Goal: Task Accomplishment & Management: Use online tool/utility

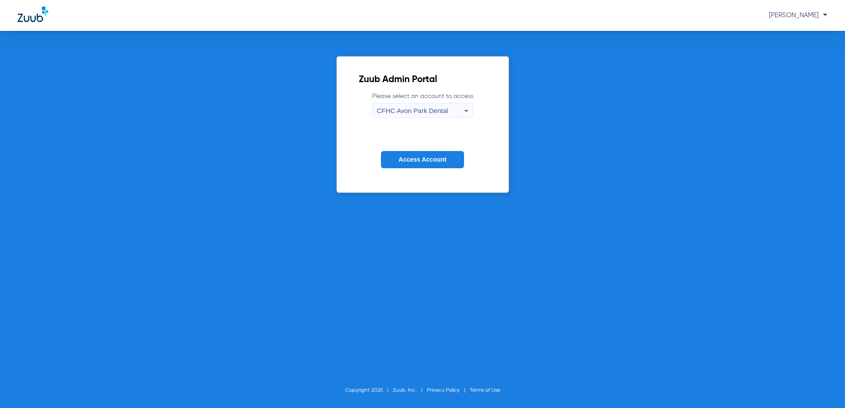
click at [398, 108] on span "CFHC Avon Park Dental" at bounding box center [412, 111] width 71 height 8
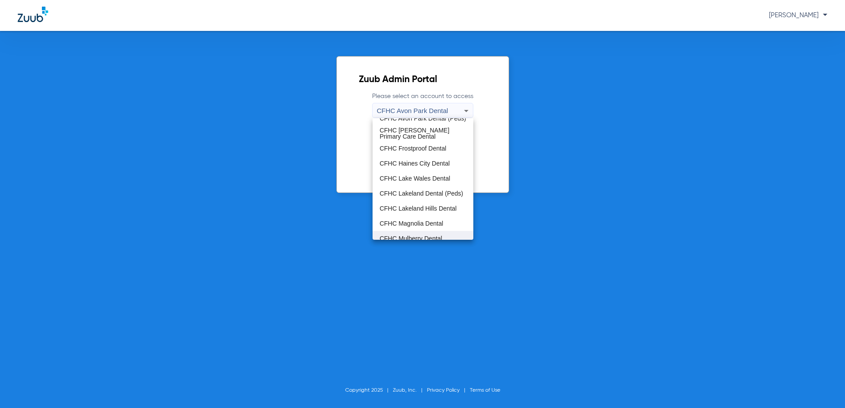
scroll to position [44, 0]
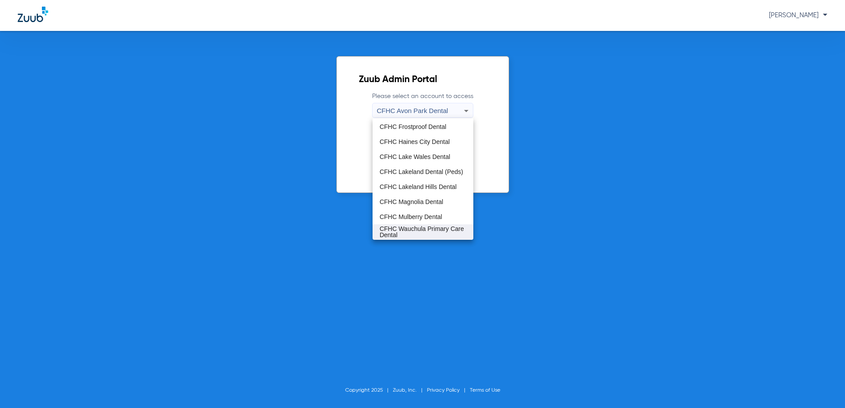
click at [419, 229] on span "CFHC Wauchula Primary Care Dental" at bounding box center [423, 232] width 87 height 12
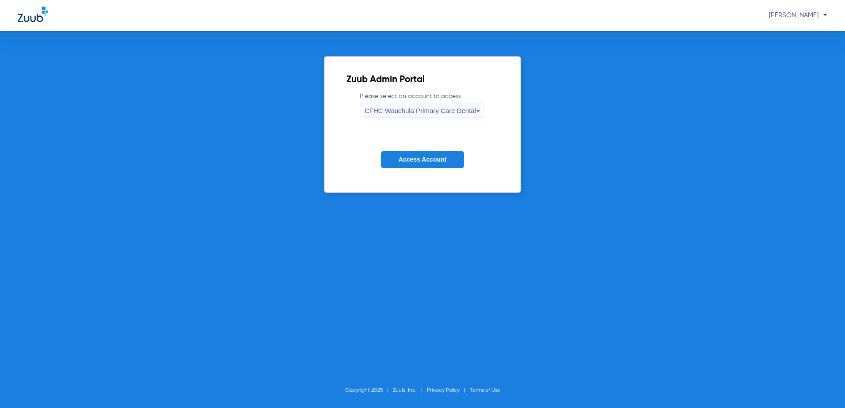
click at [427, 160] on span "Access Account" at bounding box center [423, 159] width 48 height 7
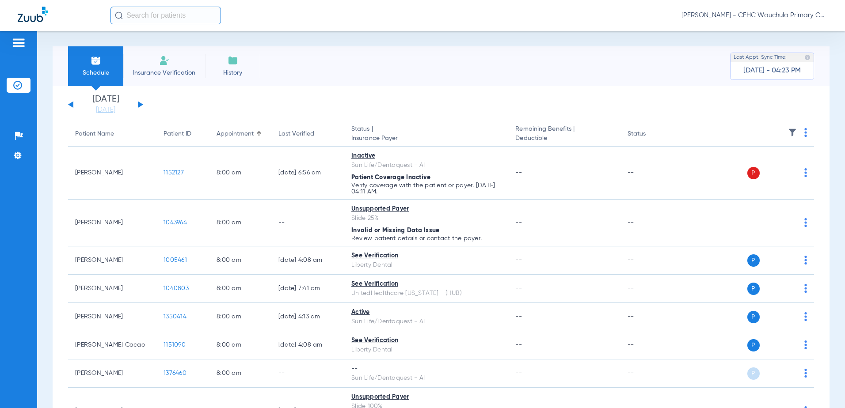
click at [177, 17] on input "text" at bounding box center [165, 16] width 110 height 18
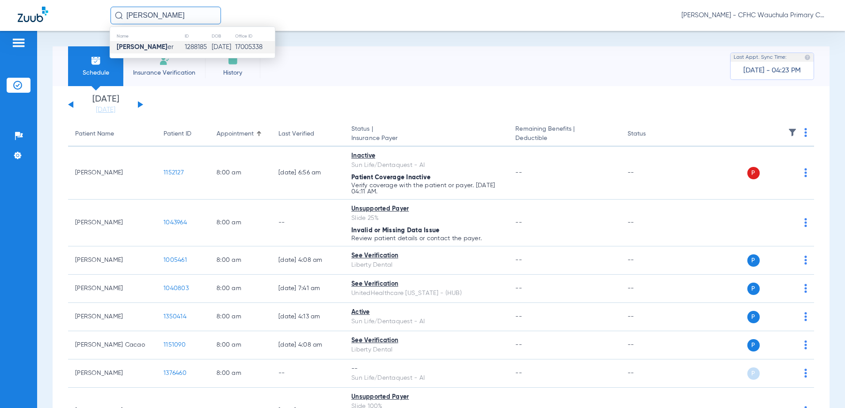
type input "[PERSON_NAME]"
click at [190, 45] on td "1288185" at bounding box center [197, 47] width 27 height 12
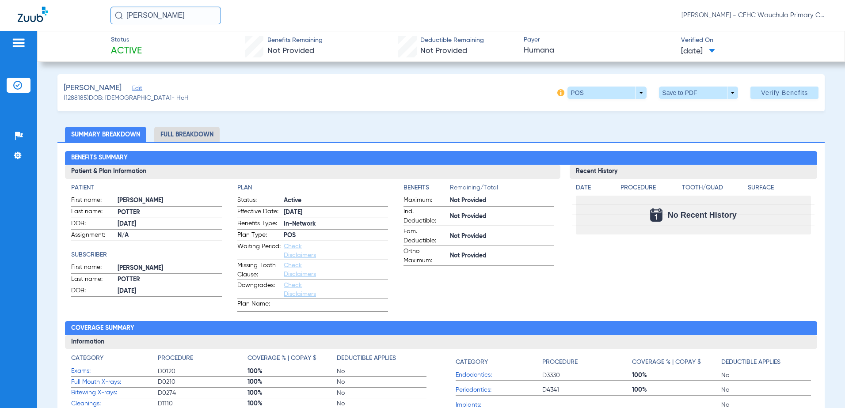
click at [140, 89] on span "Edit" at bounding box center [136, 89] width 8 height 8
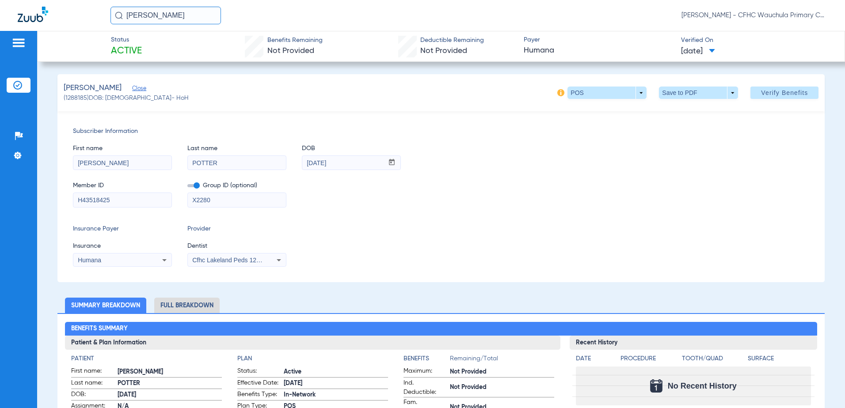
click at [195, 185] on span at bounding box center [193, 185] width 12 height 3
click at [187, 187] on input "checkbox" at bounding box center [187, 187] width 0 height 0
click at [244, 264] on div "Cfhc Lakeland Peds 1205336690" at bounding box center [237, 260] width 98 height 11
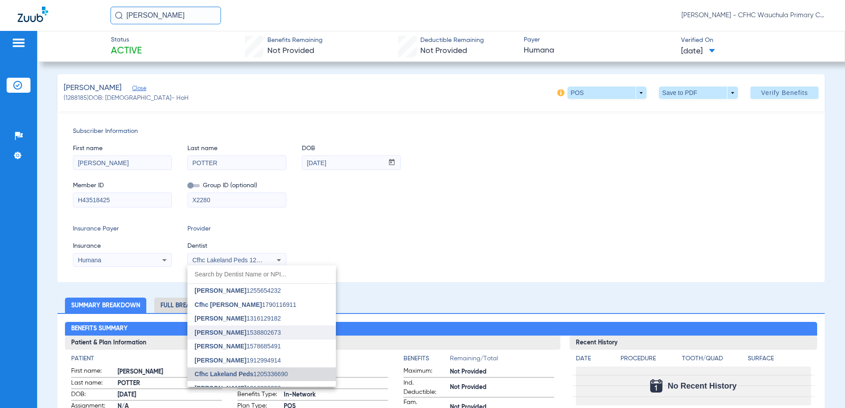
click at [243, 336] on mat-option "[PERSON_NAME] 1538802673" at bounding box center [261, 333] width 148 height 14
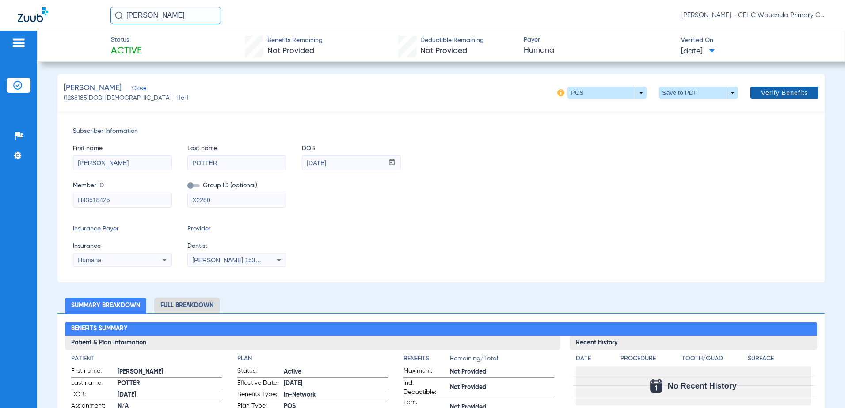
click at [777, 98] on span at bounding box center [784, 92] width 68 height 21
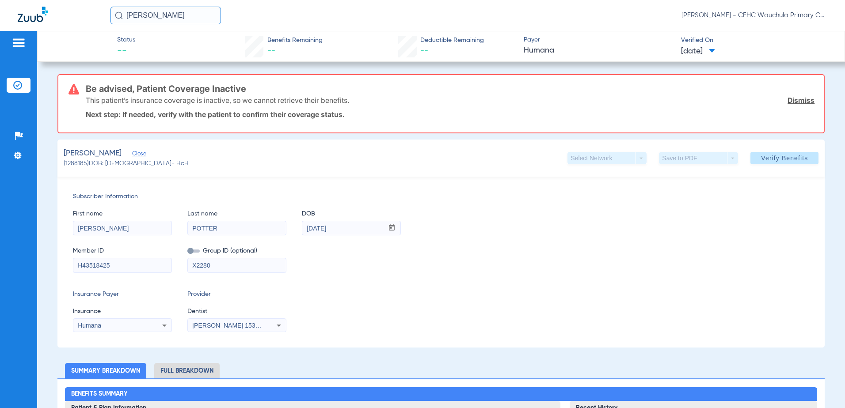
drag, startPoint x: 126, startPoint y: 268, endPoint x: -1, endPoint y: 267, distance: 127.7
click at [0, 267] on html "[PERSON_NAME] [PERSON_NAME] - CFHC Wauchula Primary Care Dental Patients Insura…" at bounding box center [422, 204] width 845 height 408
drag, startPoint x: 119, startPoint y: 263, endPoint x: 5, endPoint y: 260, distance: 114.1
click at [6, 260] on div "Patients Insurance Verification Setup Help Center Settings Status -- Benefits R…" at bounding box center [422, 235] width 845 height 408
paste input "120855338"
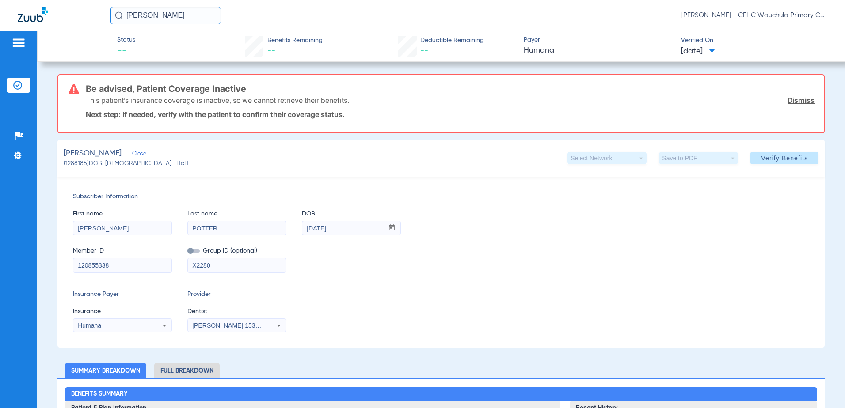
type input "120855338"
click at [109, 326] on div "Humana" at bounding box center [113, 326] width 71 height 6
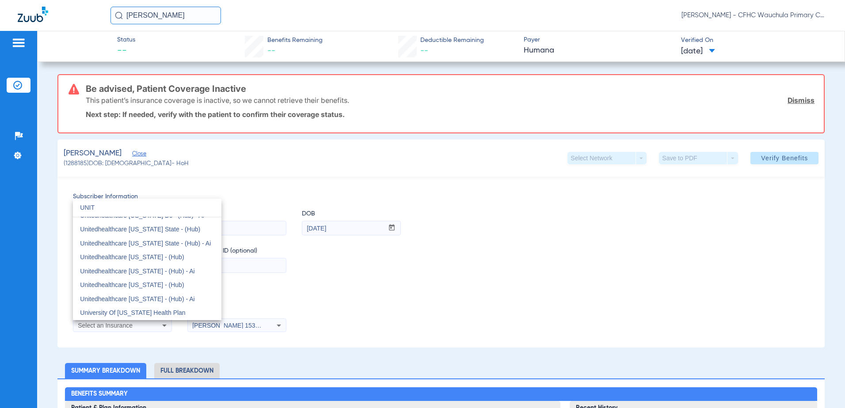
scroll to position [19, 0]
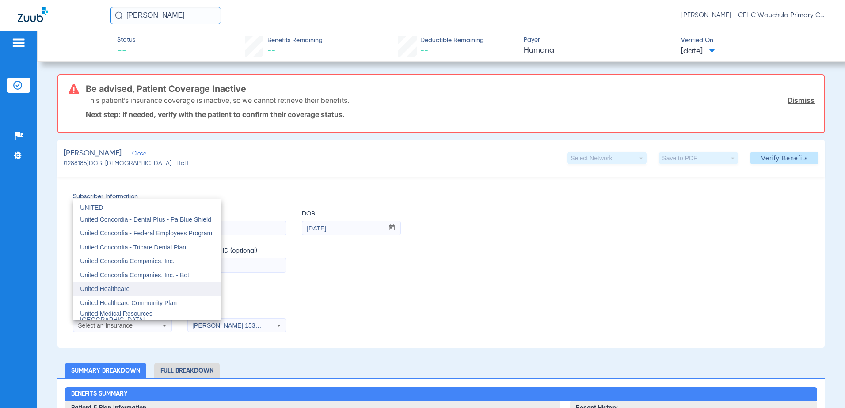
type input "UNITED"
click at [119, 295] on mat-option "United Healthcare" at bounding box center [147, 289] width 148 height 14
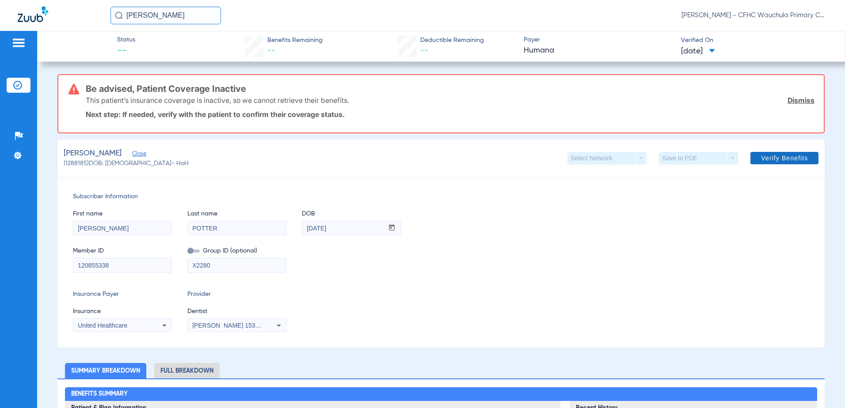
click at [778, 160] on span "Verify Benefits" at bounding box center [784, 158] width 47 height 7
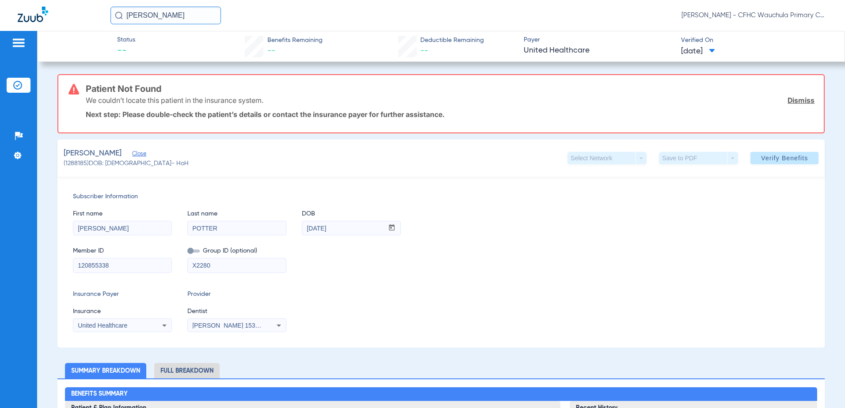
drag, startPoint x: 129, startPoint y: 333, endPoint x: 130, endPoint y: 327, distance: 6.2
click at [129, 332] on div "Subscriber Information First name [PERSON_NAME] Last name [PERSON_NAME] DOB mm …" at bounding box center [441, 262] width 768 height 171
click at [130, 327] on div "United Healthcare" at bounding box center [113, 326] width 71 height 6
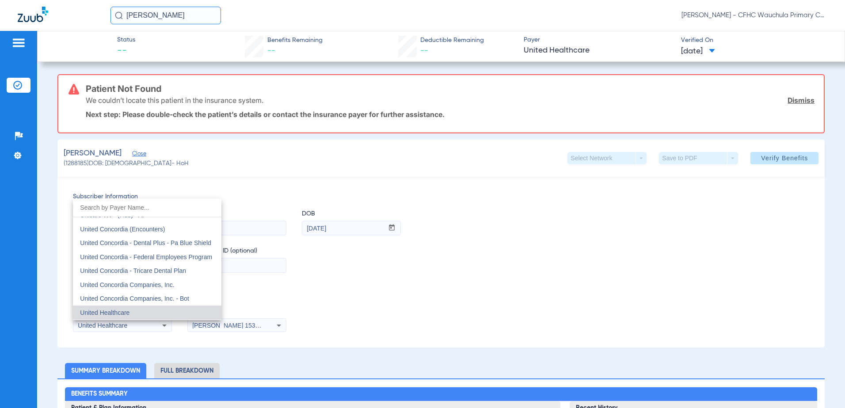
scroll to position [5259, 0]
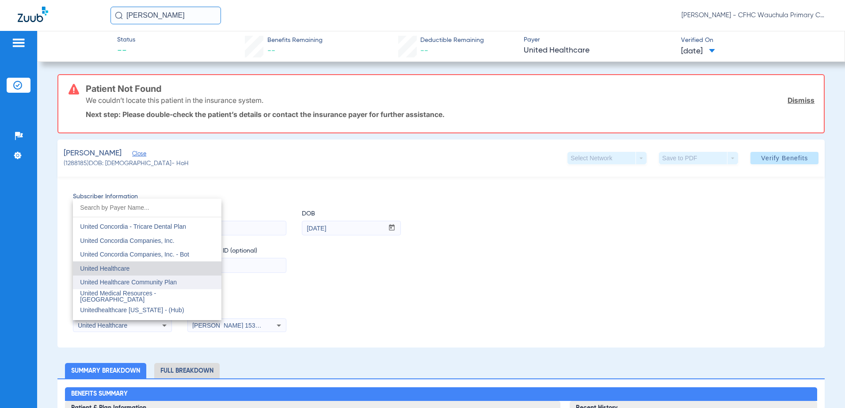
click at [149, 285] on span "United Healthcare Community Plan" at bounding box center [128, 282] width 97 height 7
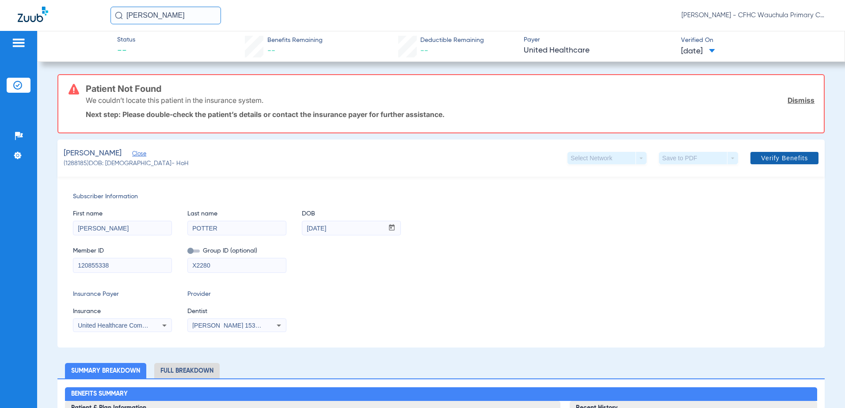
click at [792, 162] on span "Verify Benefits" at bounding box center [784, 158] width 47 height 7
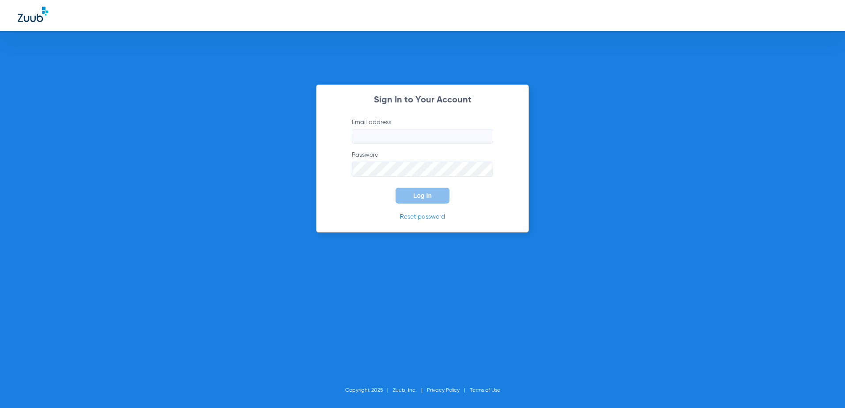
type input "[EMAIL_ADDRESS][DOMAIN_NAME]"
click at [412, 194] on button "Log In" at bounding box center [422, 196] width 54 height 16
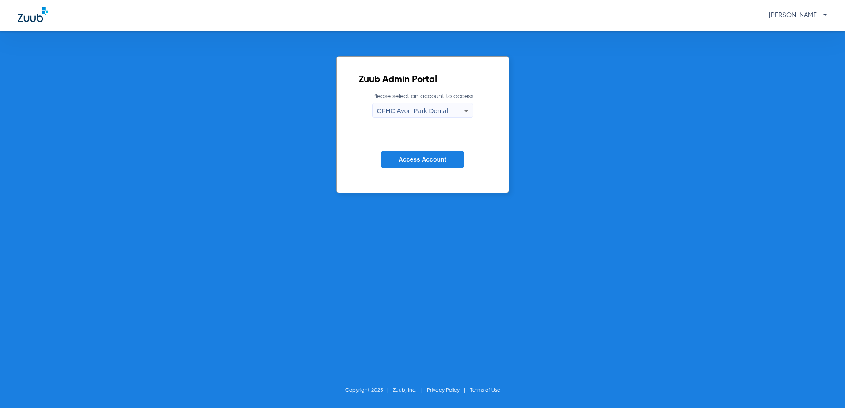
click at [413, 103] on label "Please select an account to access [GEOGRAPHIC_DATA] Dental" at bounding box center [422, 105] width 101 height 26
click at [410, 108] on span "CFHC Avon Park Dental" at bounding box center [412, 111] width 71 height 8
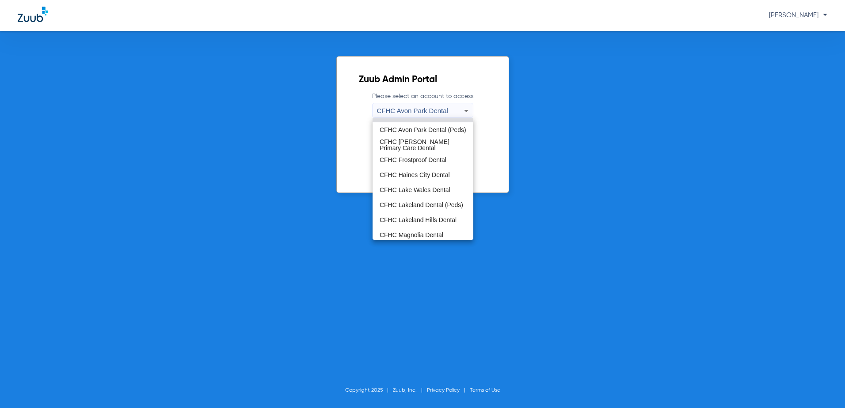
scroll to position [44, 0]
click at [450, 230] on span "CFHC Wauchula Primary Care Dental" at bounding box center [423, 232] width 87 height 12
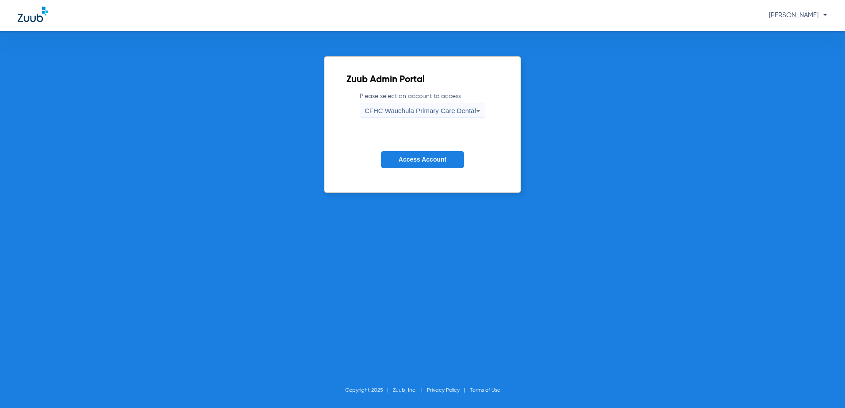
click at [427, 163] on span "Access Account" at bounding box center [423, 159] width 48 height 7
